Goal: Ask a question

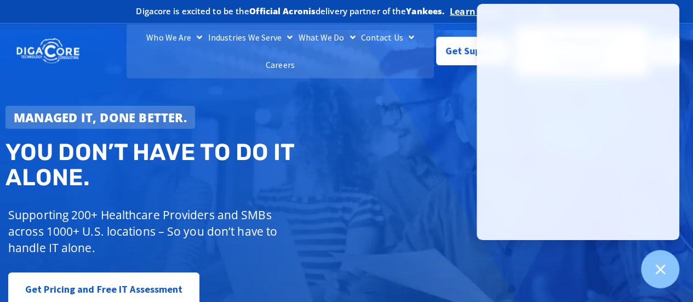
click at [391, 162] on div "Managed IT, done better. You don’t have to do IT alone. Supporting 200+ Healthc…" at bounding box center [346, 192] width 693 height 325
click at [400, 136] on div "Managed IT, done better. You don’t have to do IT alone. Supporting 200+ Healthc…" at bounding box center [346, 192] width 693 height 325
click at [658, 267] on icon at bounding box center [660, 269] width 10 height 10
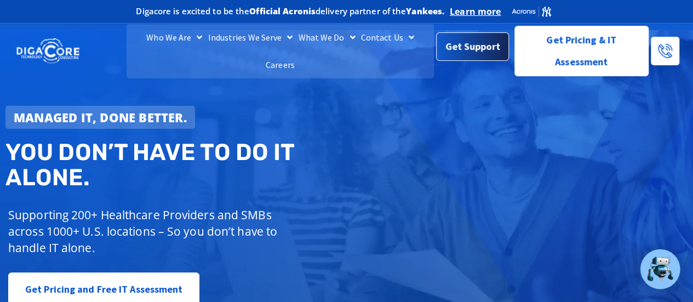
click at [462, 42] on span "Get Support" at bounding box center [472, 47] width 55 height 22
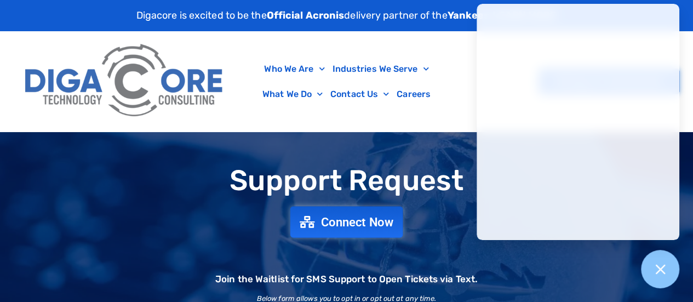
click at [352, 218] on span "Connect Now" at bounding box center [357, 222] width 72 height 12
